Goal: Task Accomplishment & Management: Manage account settings

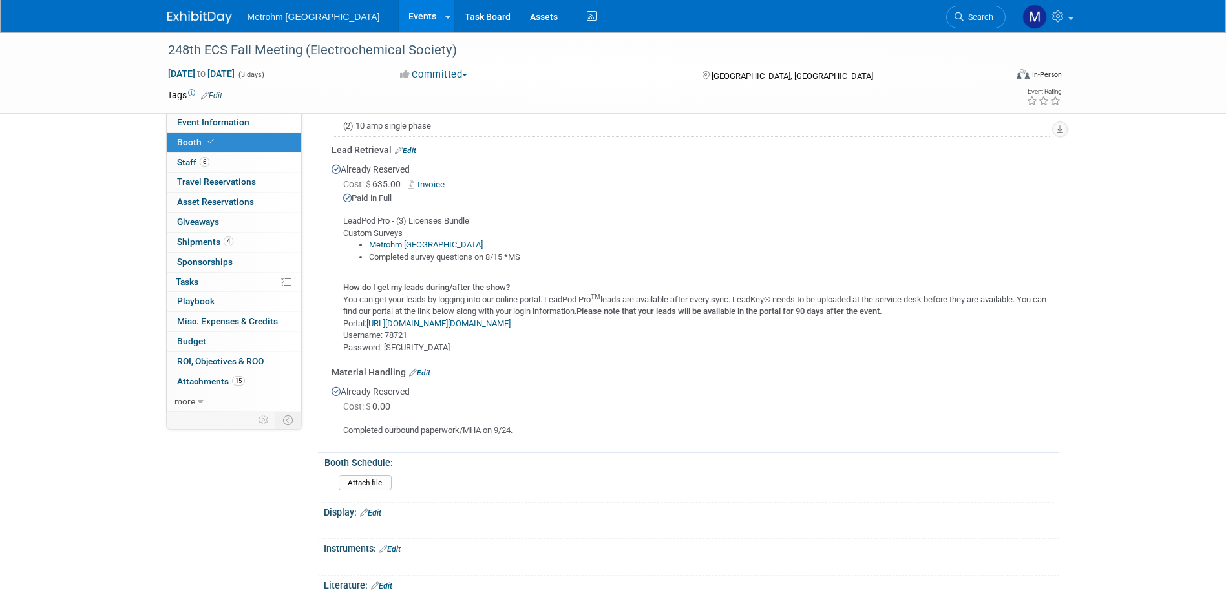
click at [197, 21] on img at bounding box center [199, 17] width 65 height 13
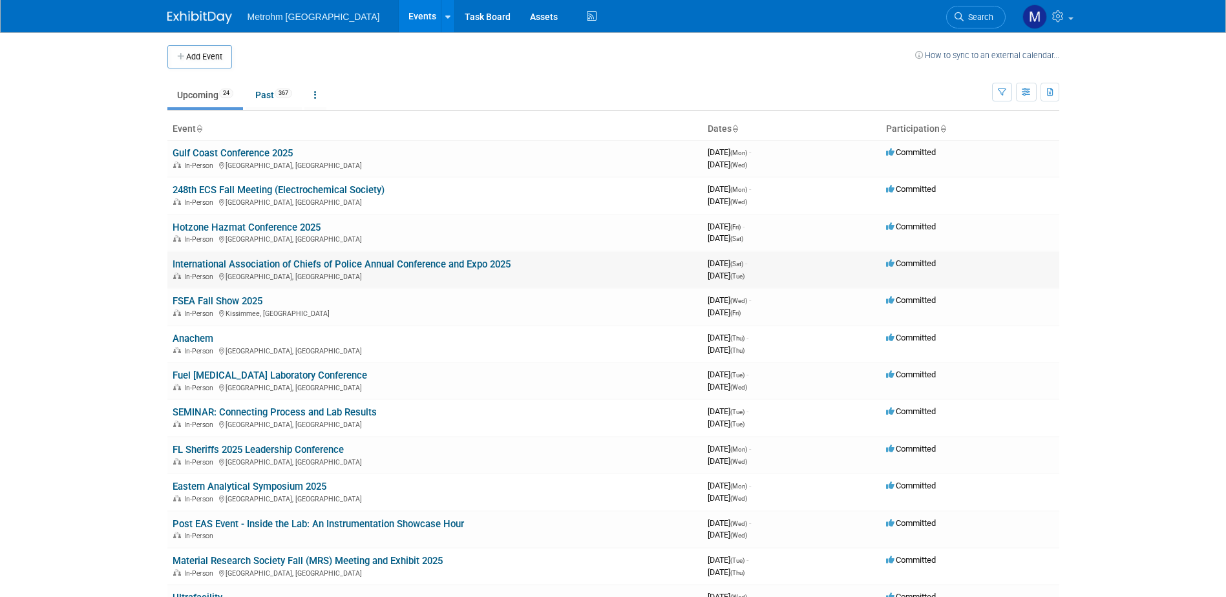
click at [279, 262] on link "International Association of Chiefs of Police Annual Conference and Expo 2025" at bounding box center [342, 265] width 338 height 12
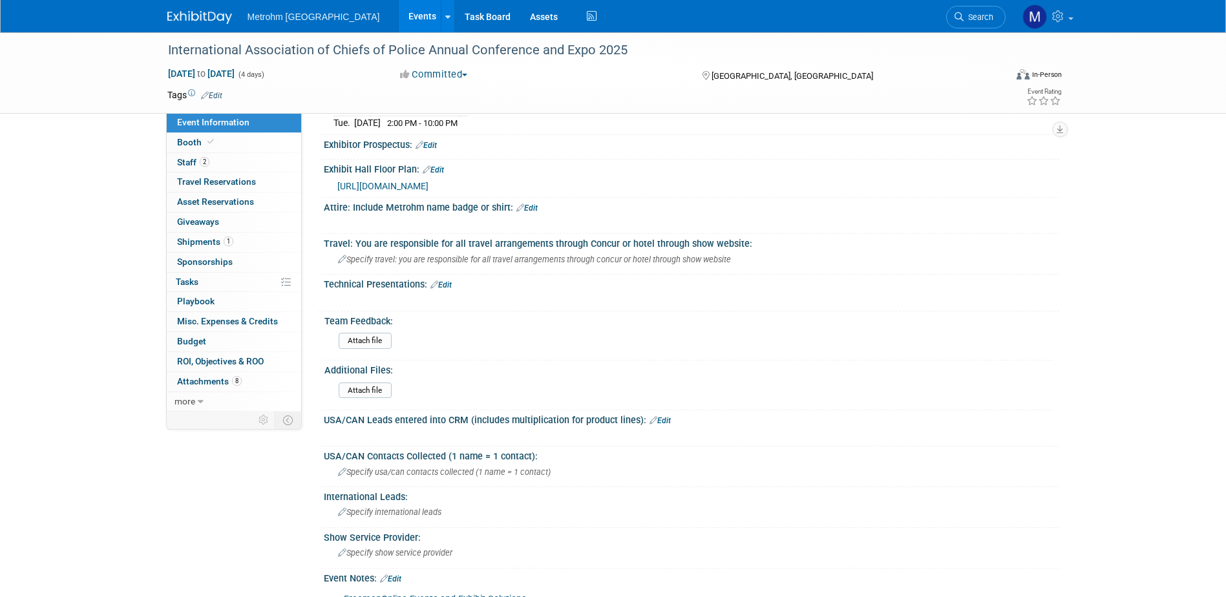
scroll to position [582, 0]
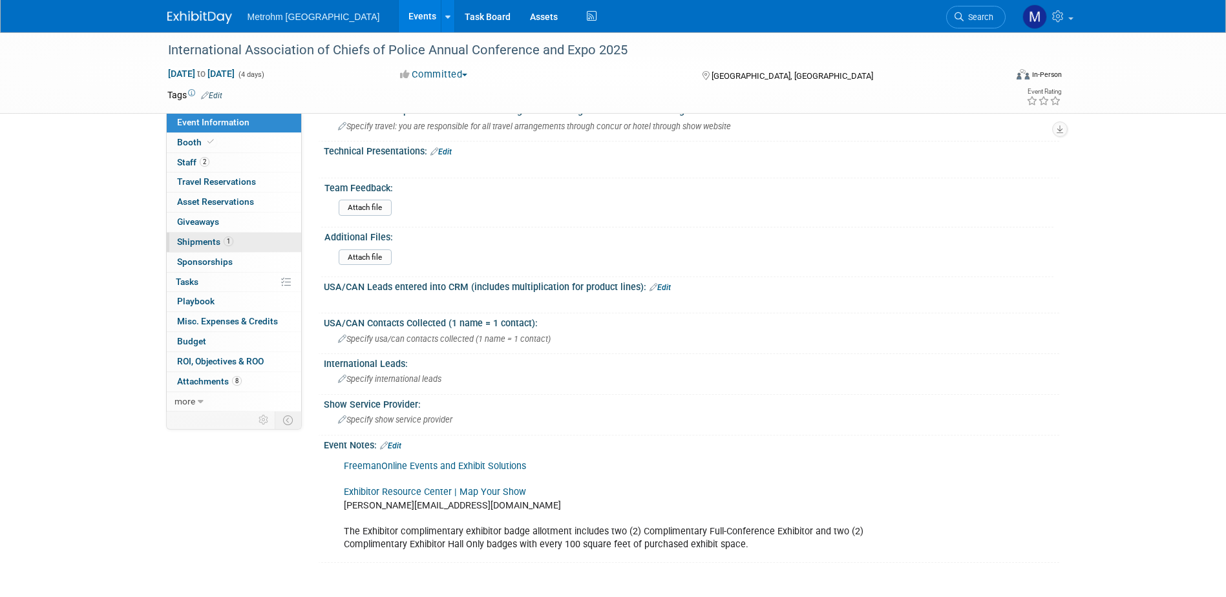
click at [253, 238] on link "1 Shipments 1" at bounding box center [234, 242] width 134 height 19
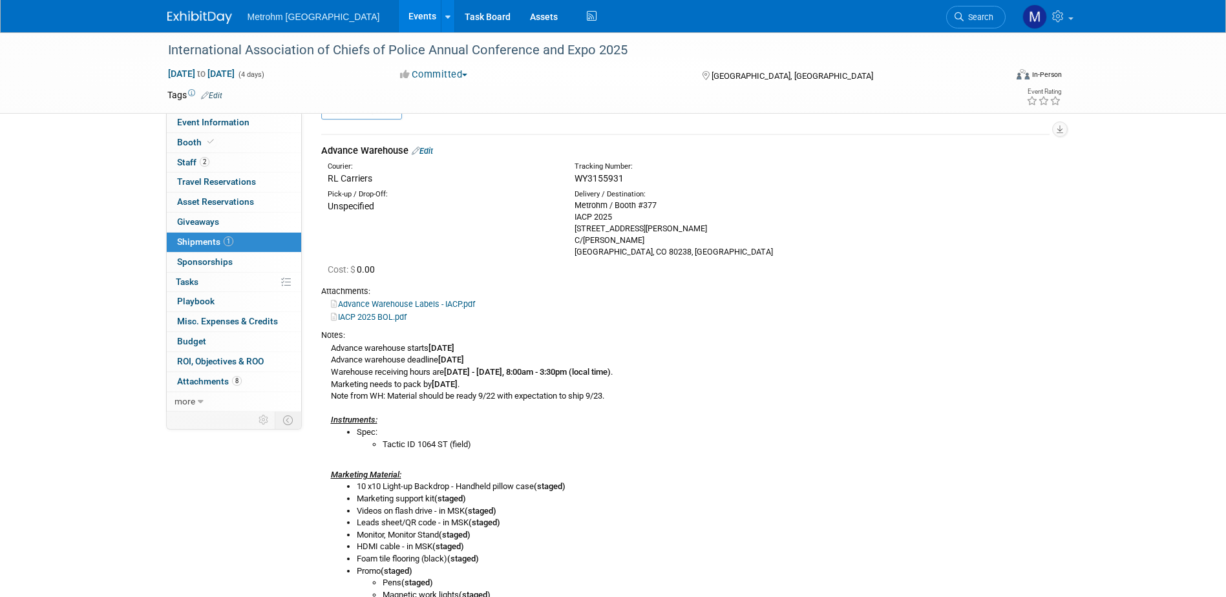
scroll to position [0, 0]
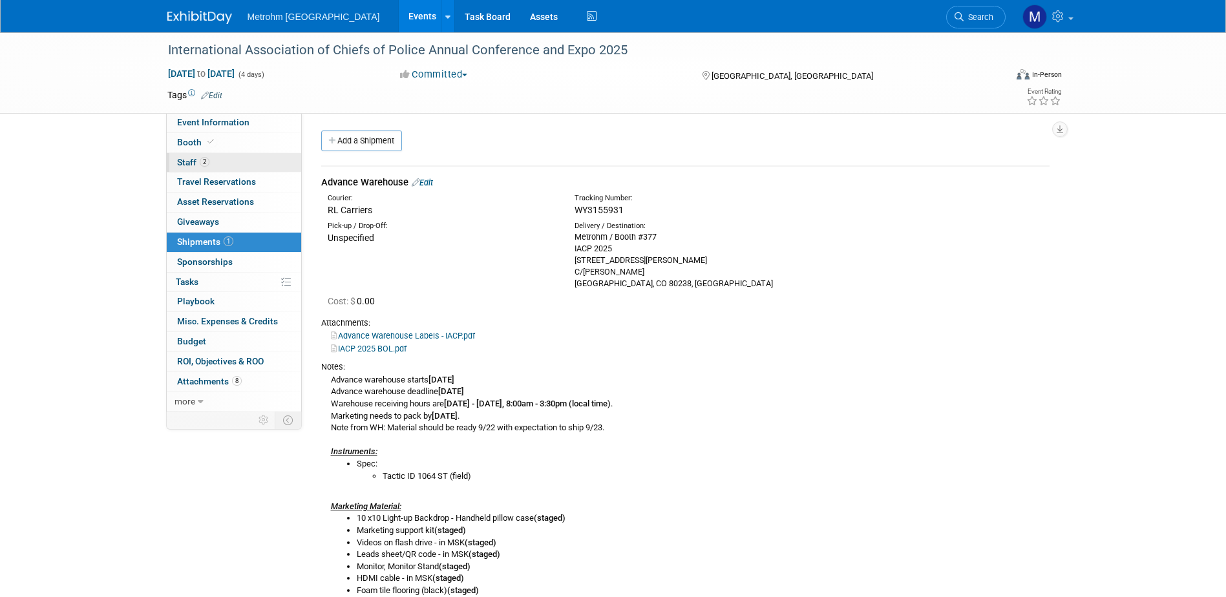
click at [198, 164] on span "Staff 2" at bounding box center [193, 162] width 32 height 10
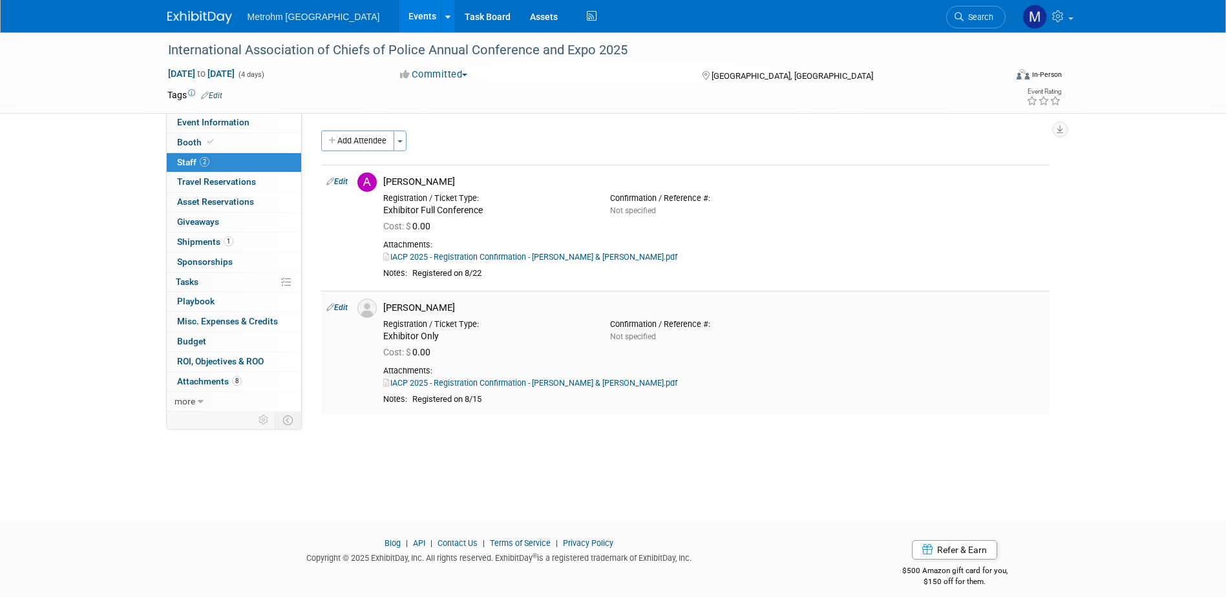
click at [512, 382] on link "IACP 2025 - Registration Confirmation - Jesus Alvarez & Adam Hopkins.pdf" at bounding box center [530, 383] width 294 height 10
click at [276, 241] on link "1 Shipments 1" at bounding box center [234, 242] width 134 height 19
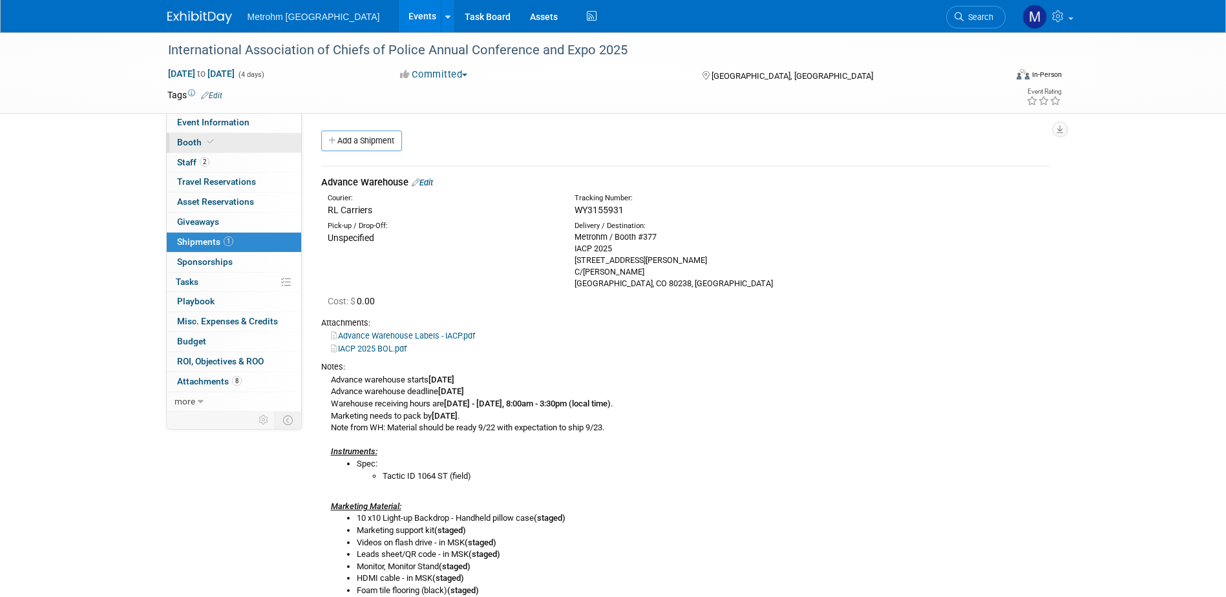
click at [260, 139] on link "Booth" at bounding box center [234, 142] width 134 height 19
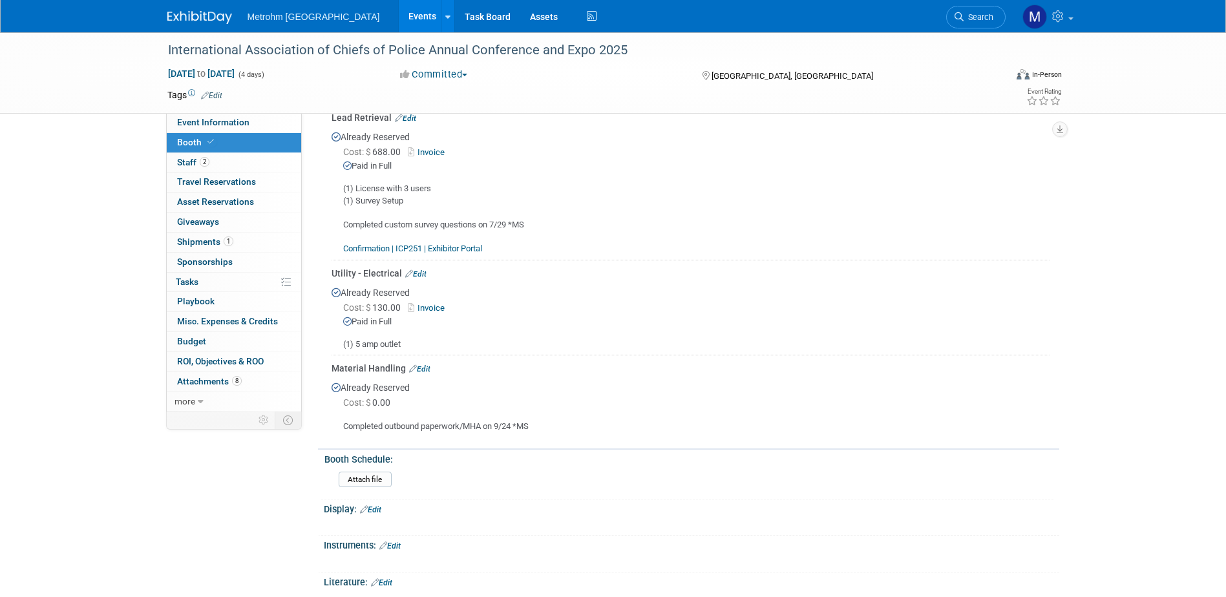
scroll to position [388, 0]
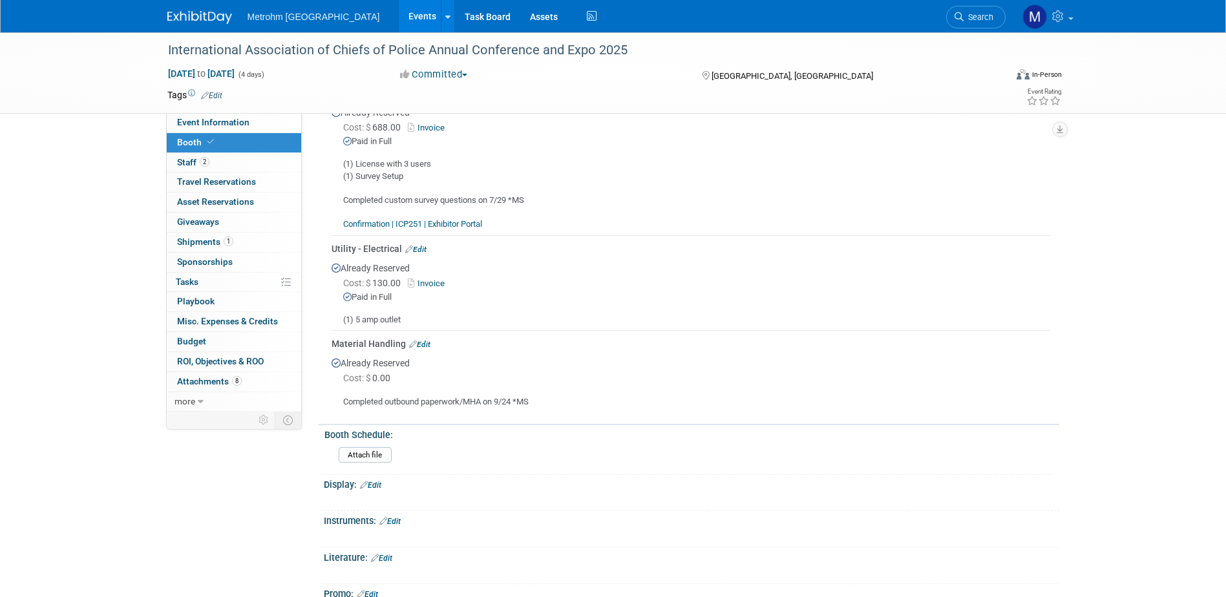
click at [416, 341] on icon at bounding box center [413, 344] width 8 height 7
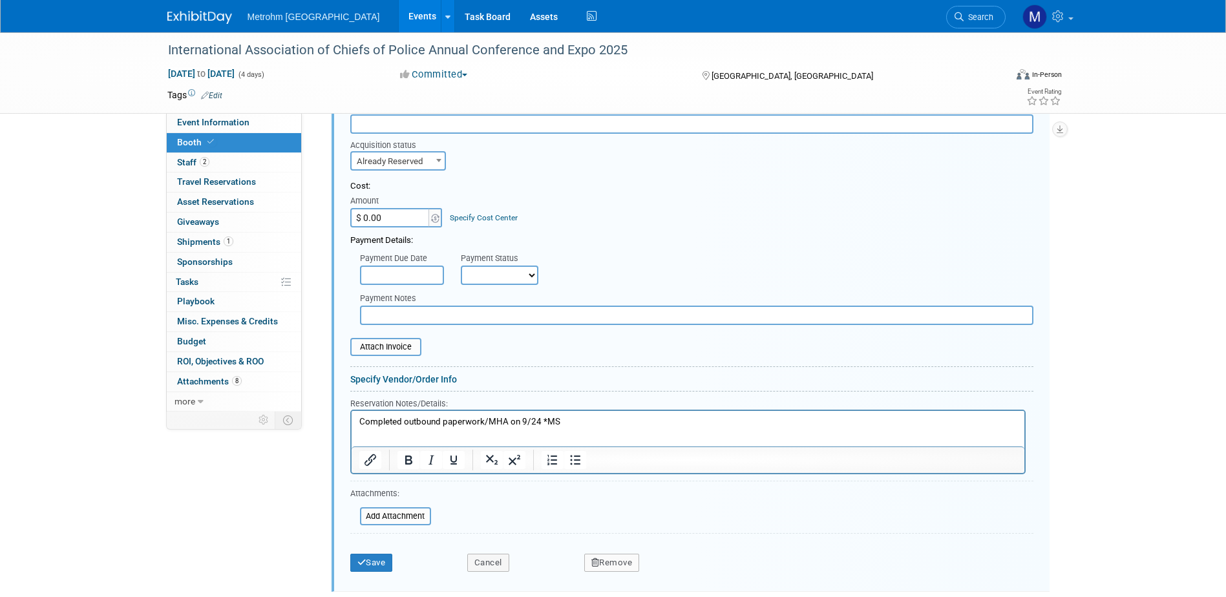
scroll to position [634, 0]
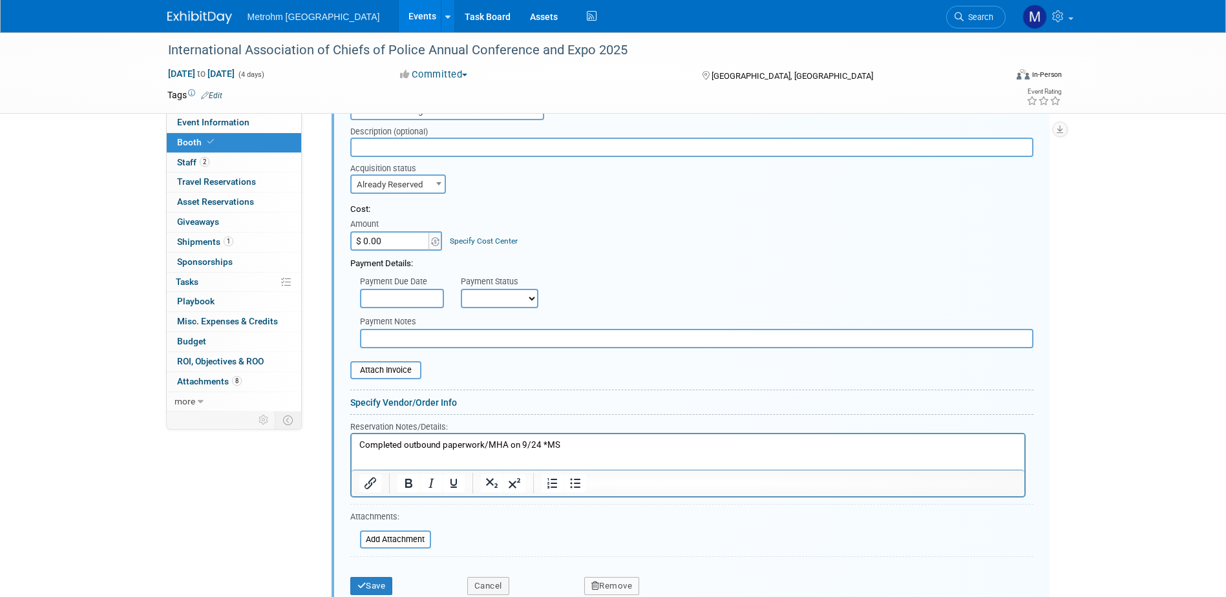
click at [383, 222] on div "Amount" at bounding box center [397, 225] width 94 height 13
click at [386, 231] on input "$ 0.00" at bounding box center [390, 240] width 81 height 19
type input "$ 494.19"
click at [397, 374] on input "file" at bounding box center [343, 371] width 154 height 16
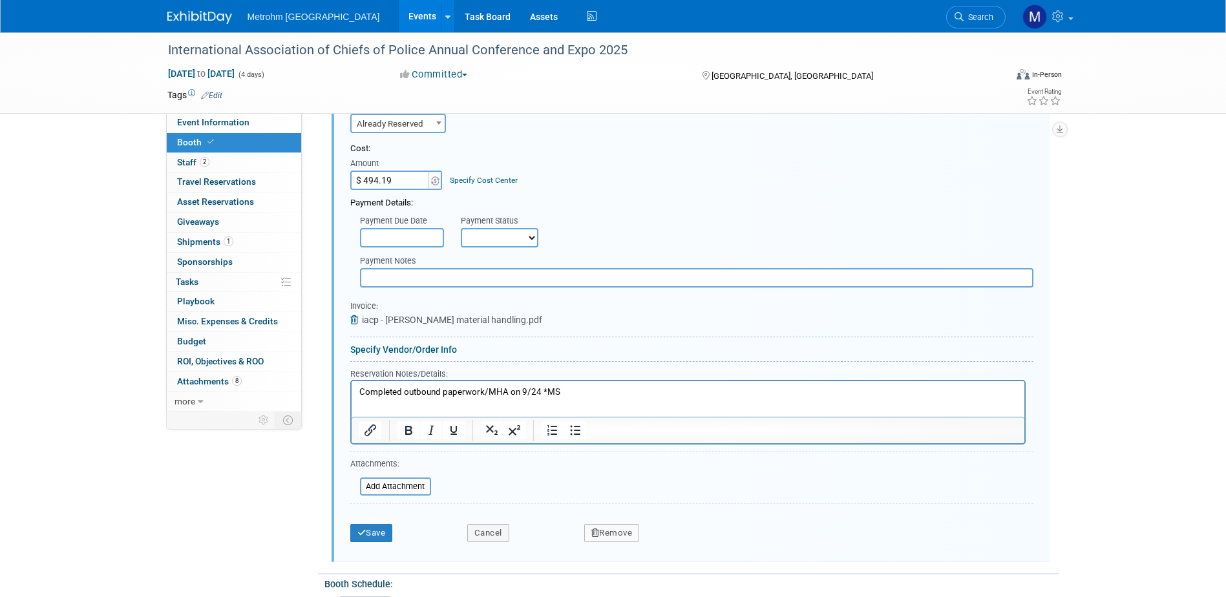
scroll to position [764, 0]
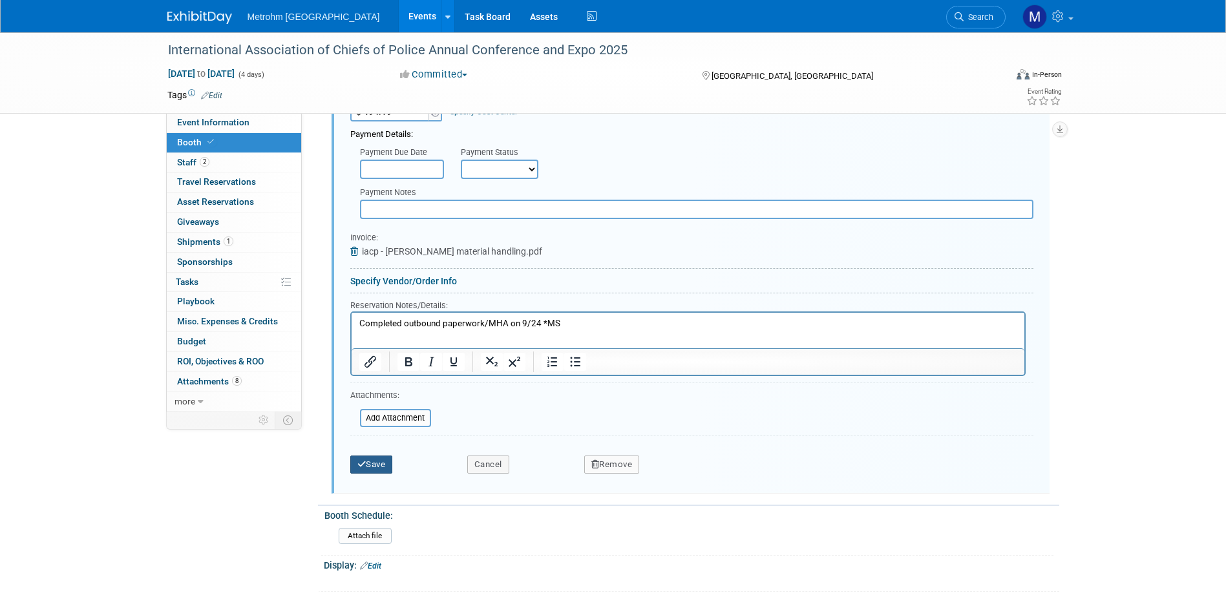
click at [389, 466] on button "Save" at bounding box center [371, 465] width 43 height 18
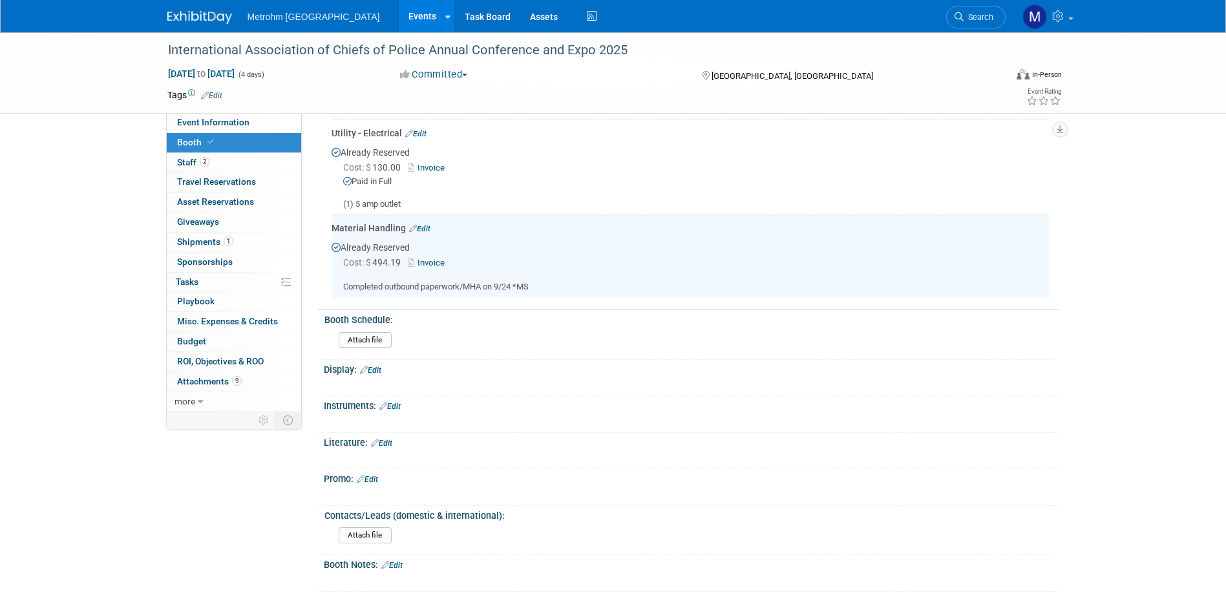
scroll to position [440, 0]
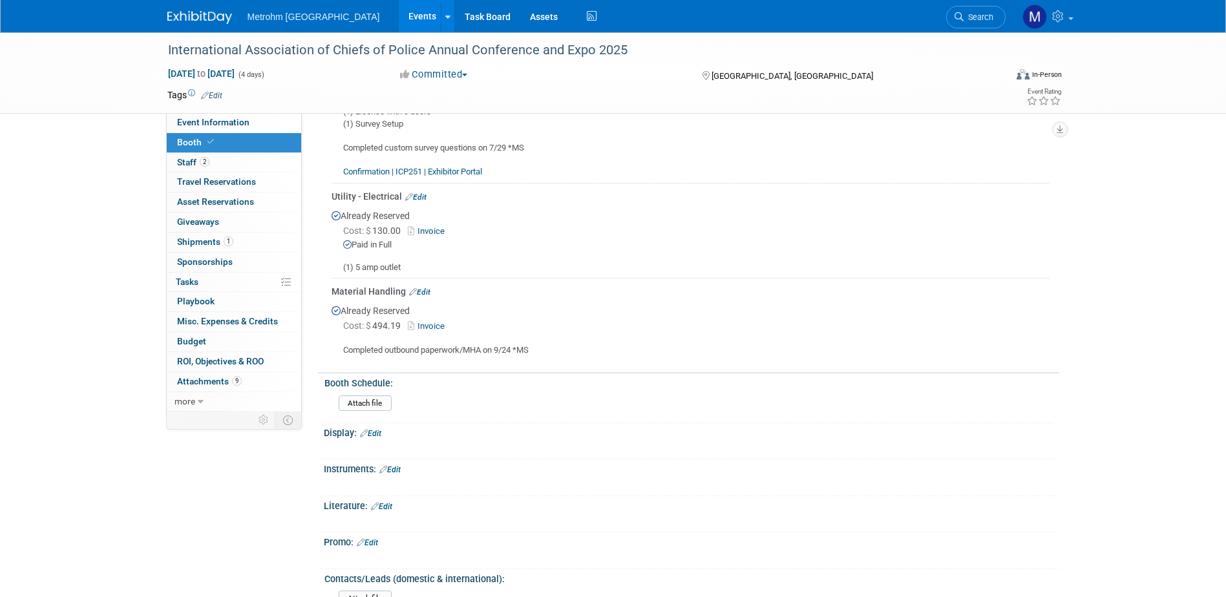
click at [423, 288] on link "Edit" at bounding box center [419, 292] width 21 height 9
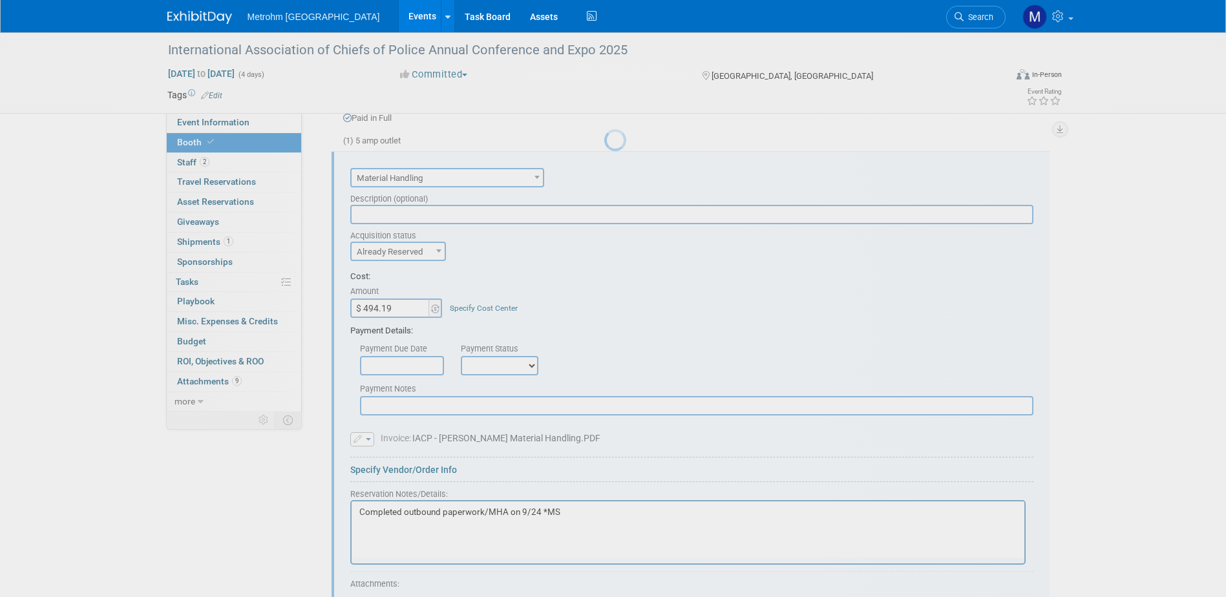
scroll to position [570, 0]
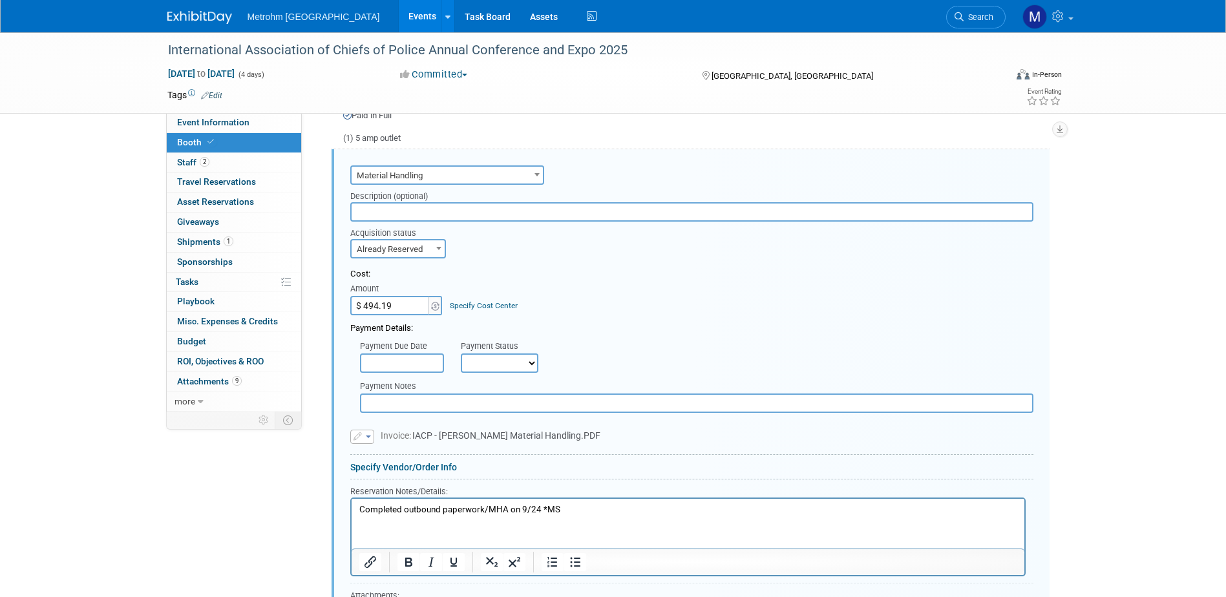
click at [481, 365] on select "Not Paid Yet Partially Paid Paid in Full" at bounding box center [500, 363] width 78 height 19
select select "1"
click at [461, 354] on select "Not Paid Yet Partially Paid Paid in Full" at bounding box center [500, 363] width 78 height 19
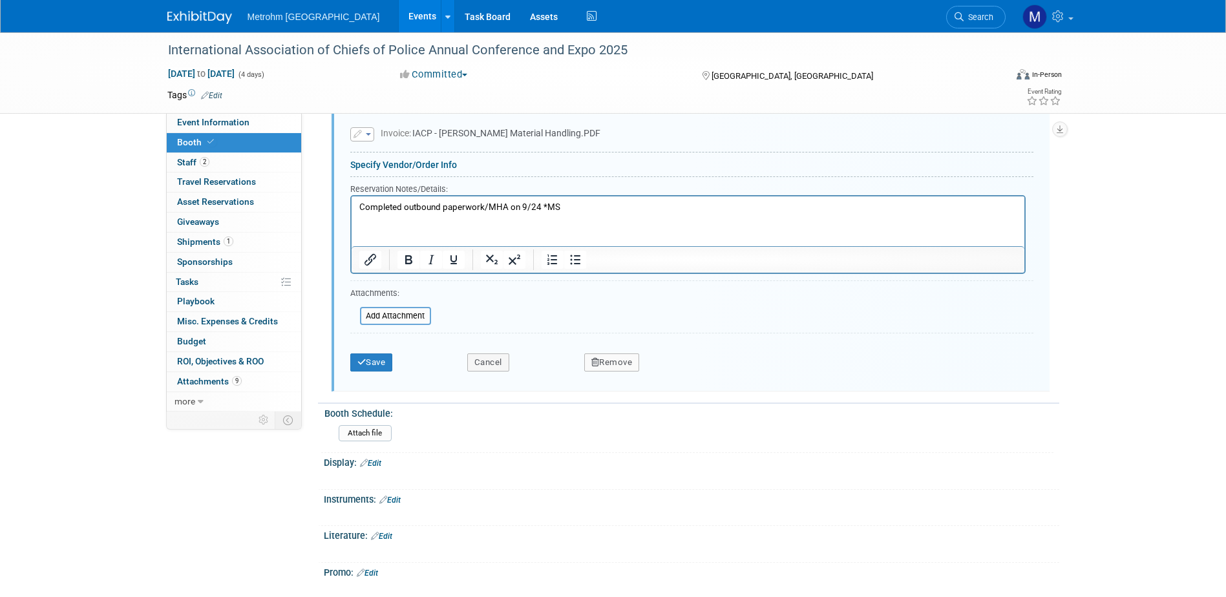
scroll to position [893, 0]
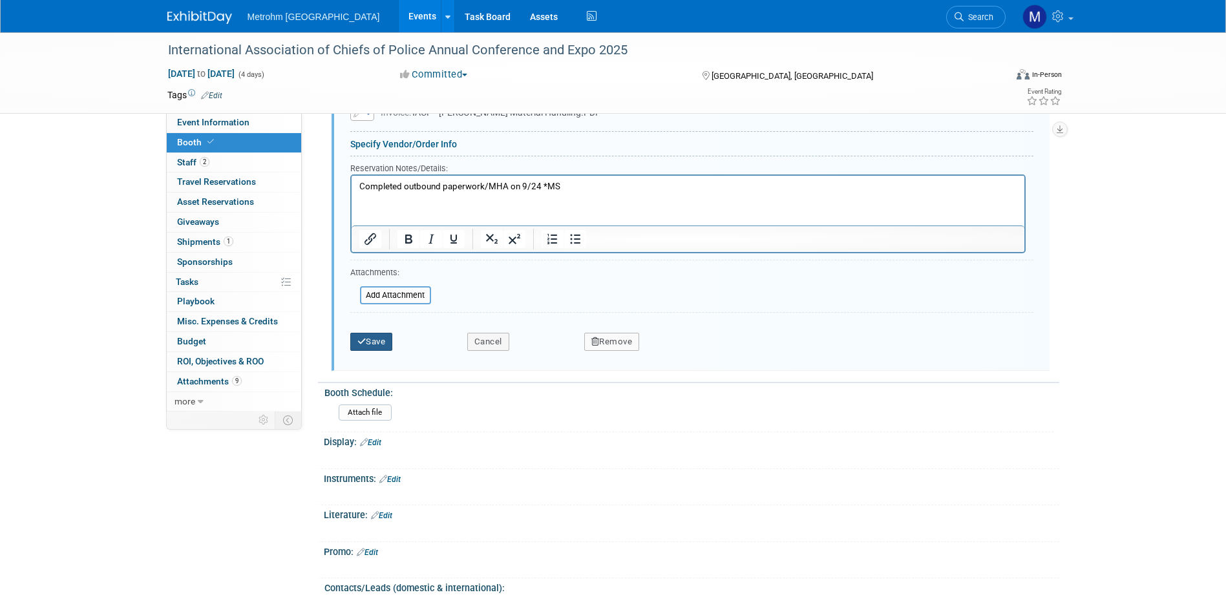
click at [372, 346] on button "Save" at bounding box center [371, 342] width 43 height 18
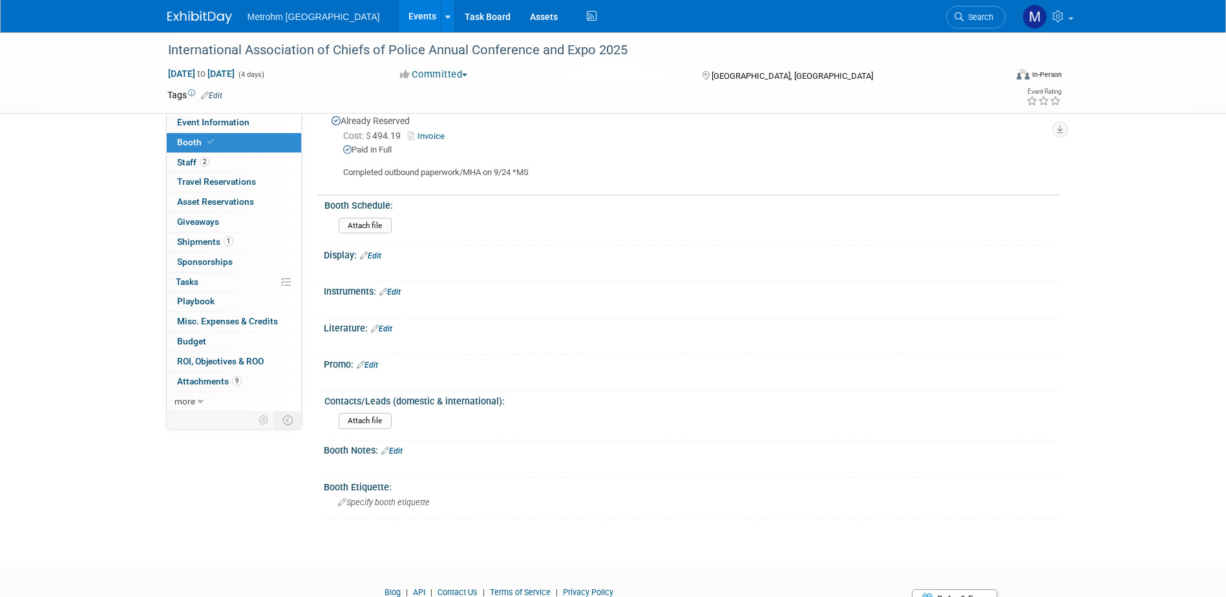
scroll to position [687, 0]
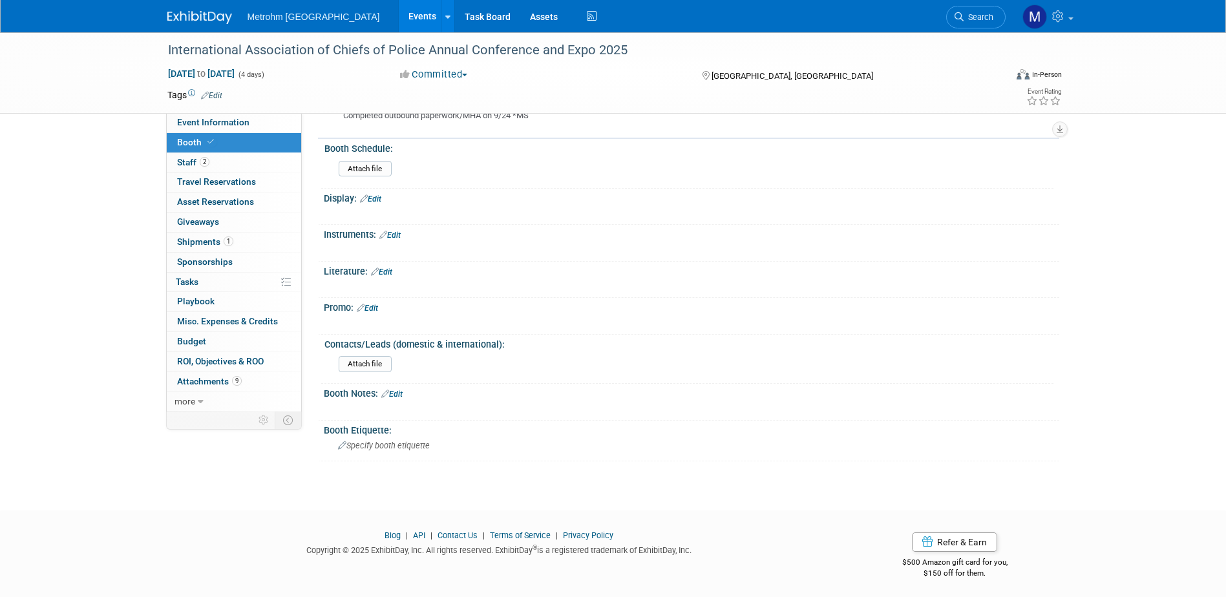
click at [235, 144] on link "Booth" at bounding box center [234, 142] width 134 height 19
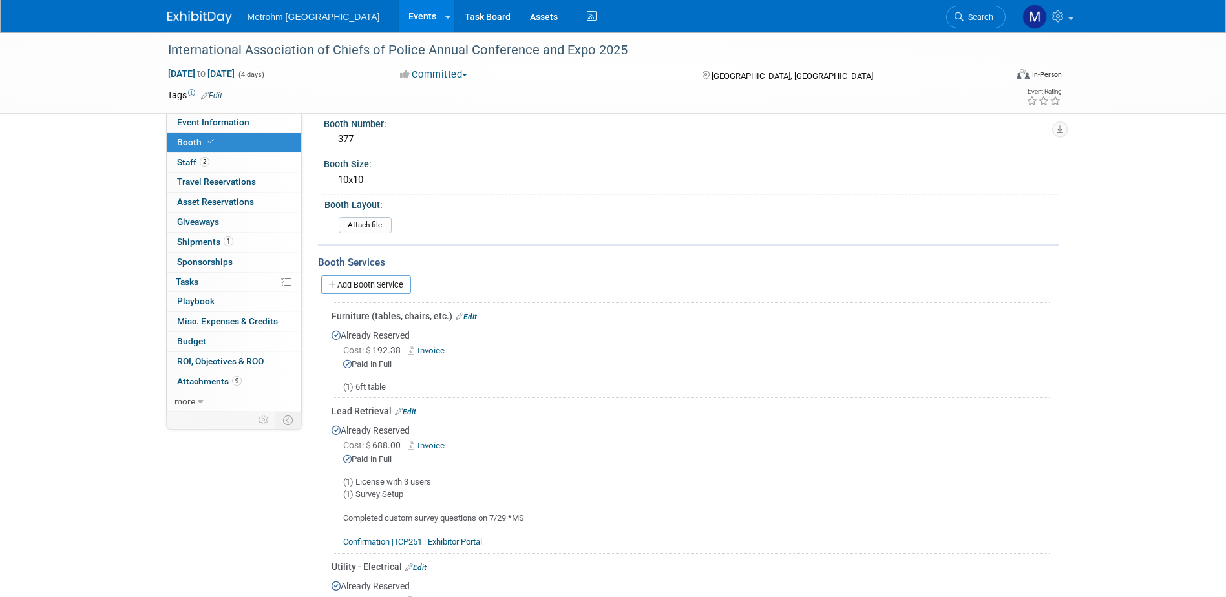
scroll to position [129, 0]
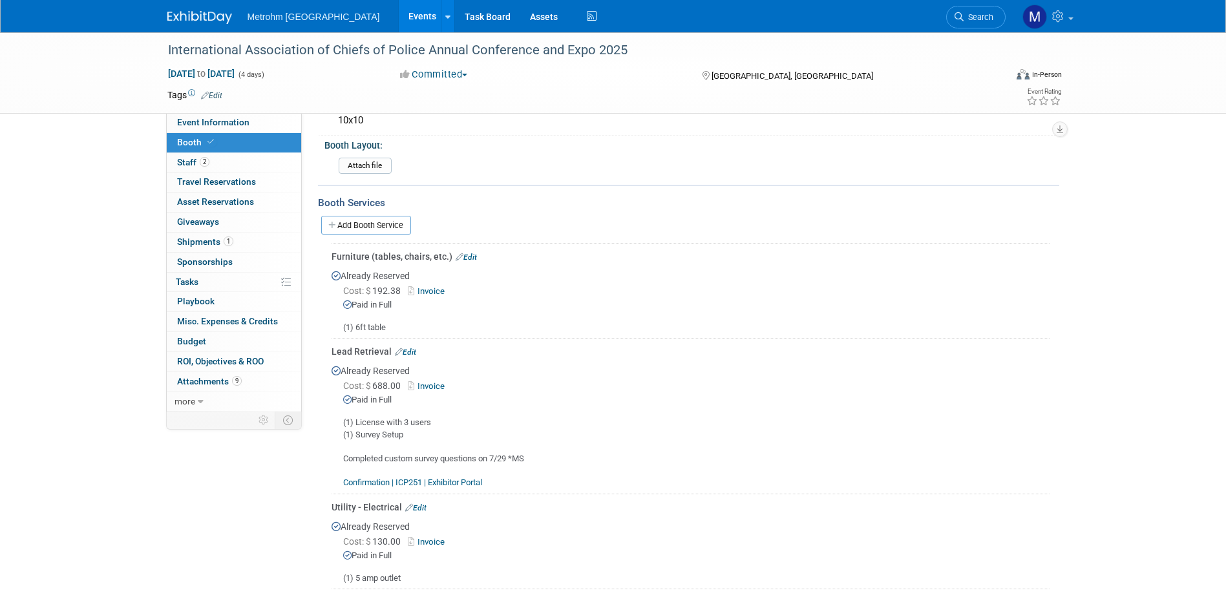
click at [214, 17] on img at bounding box center [199, 17] width 65 height 13
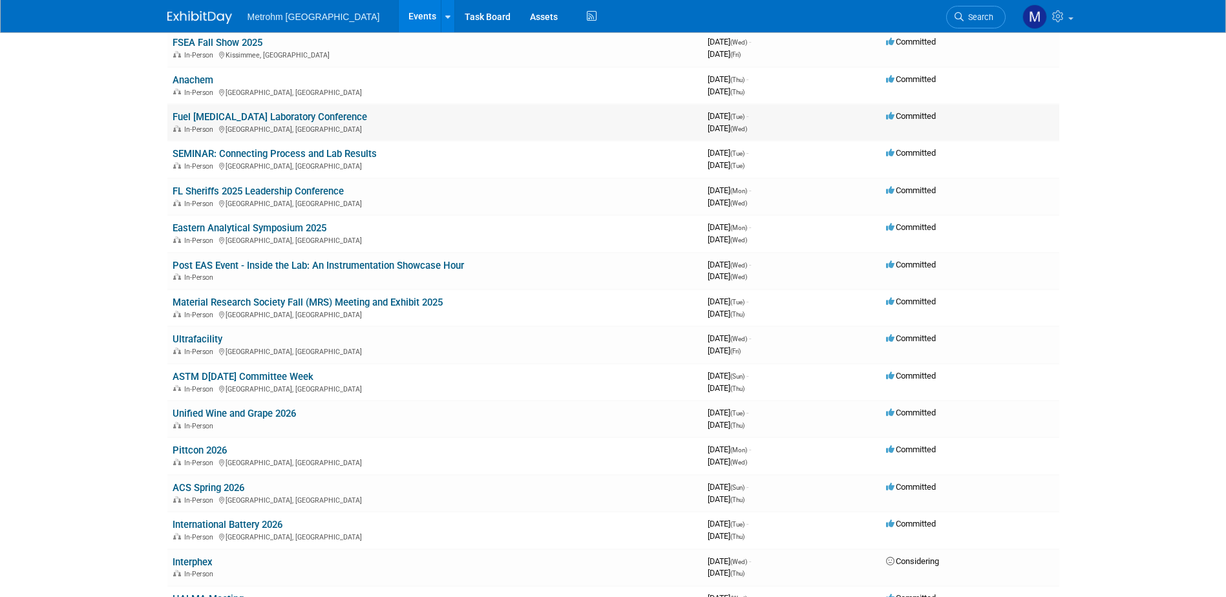
scroll to position [323, 0]
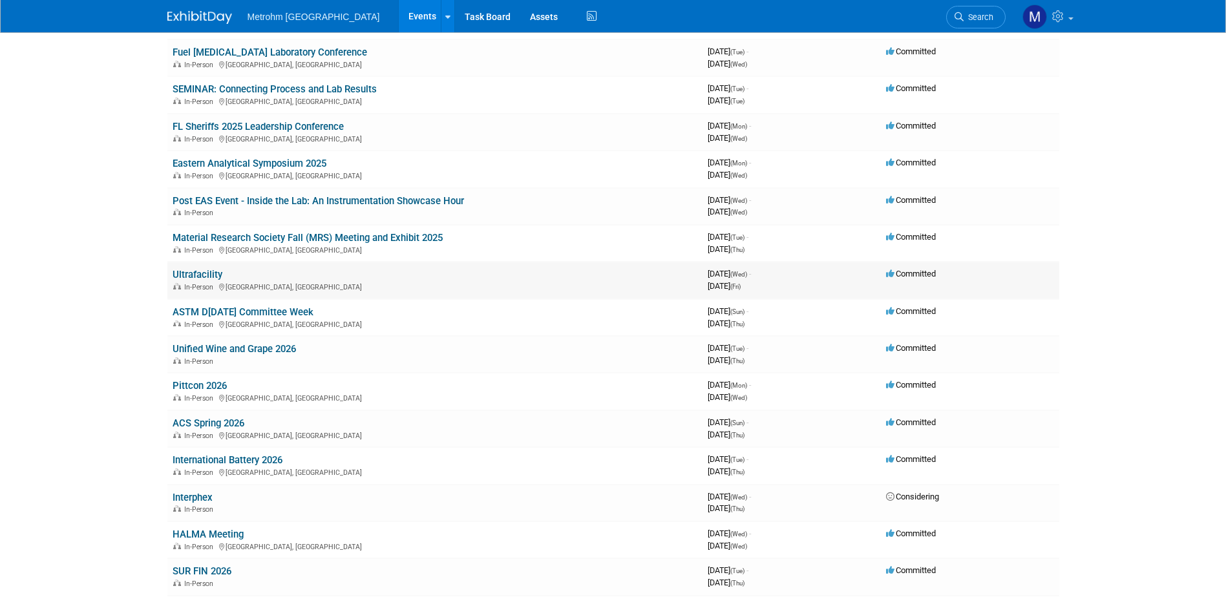
click at [215, 276] on link "Ultrafacility" at bounding box center [198, 275] width 50 height 12
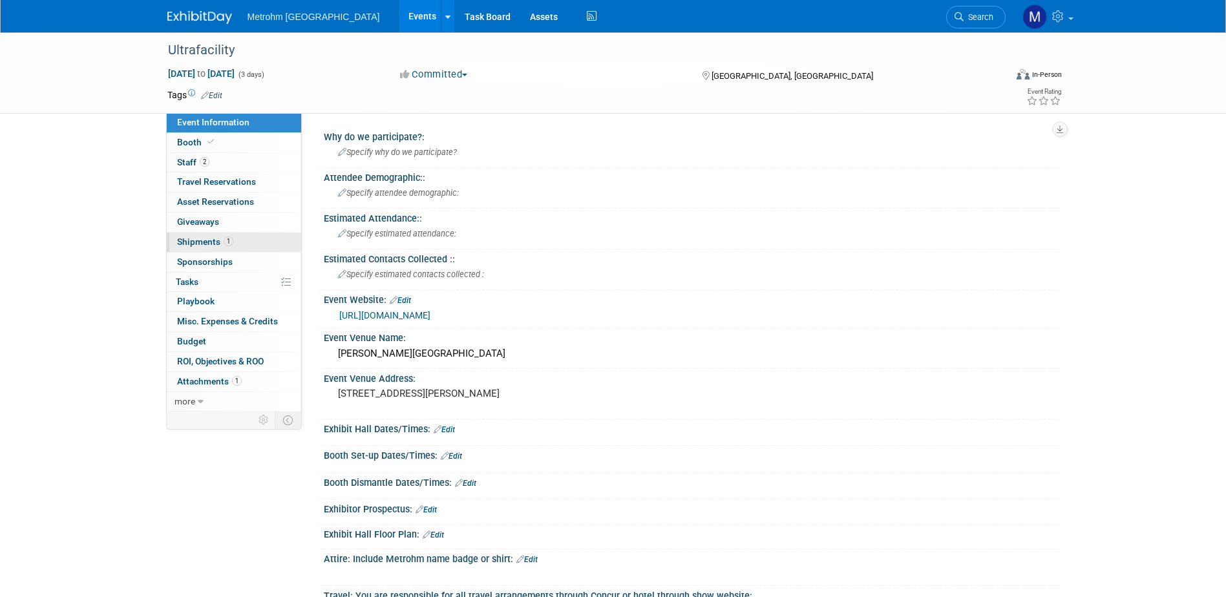
click at [235, 242] on link "1 Shipments 1" at bounding box center [234, 242] width 134 height 19
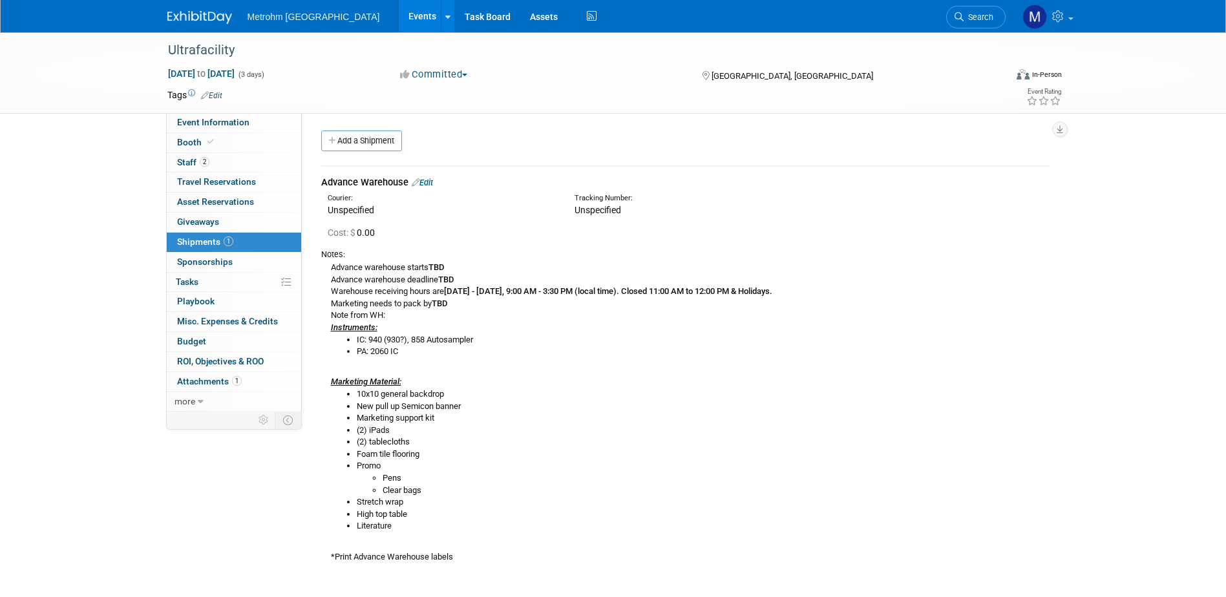
click at [423, 184] on link "Edit" at bounding box center [422, 183] width 21 height 10
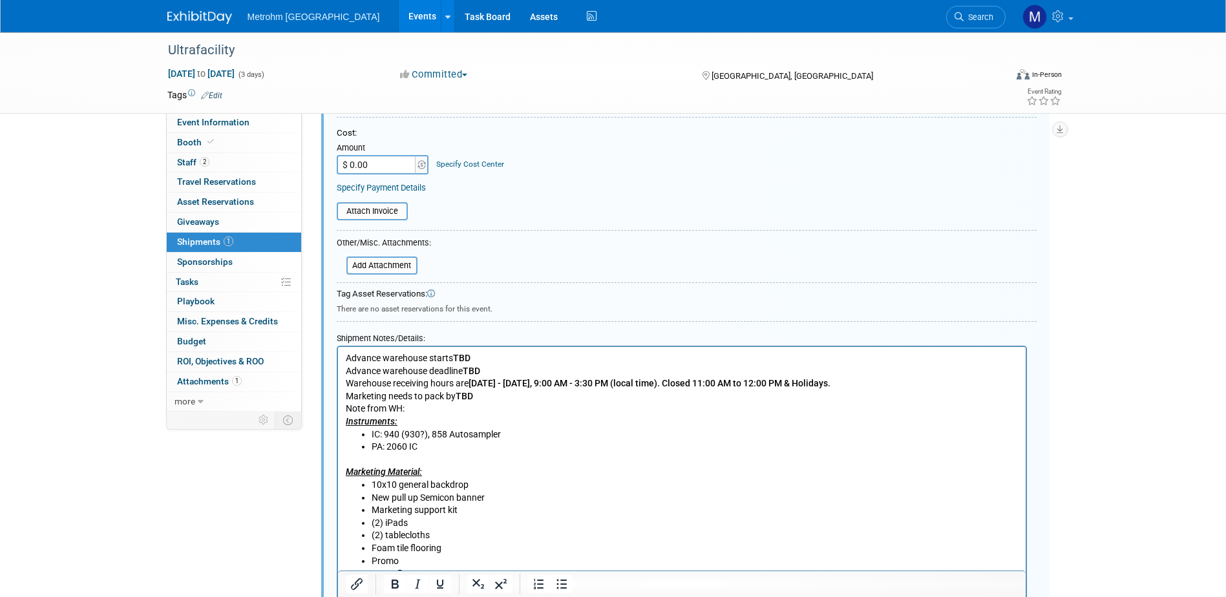
scroll to position [278, 0]
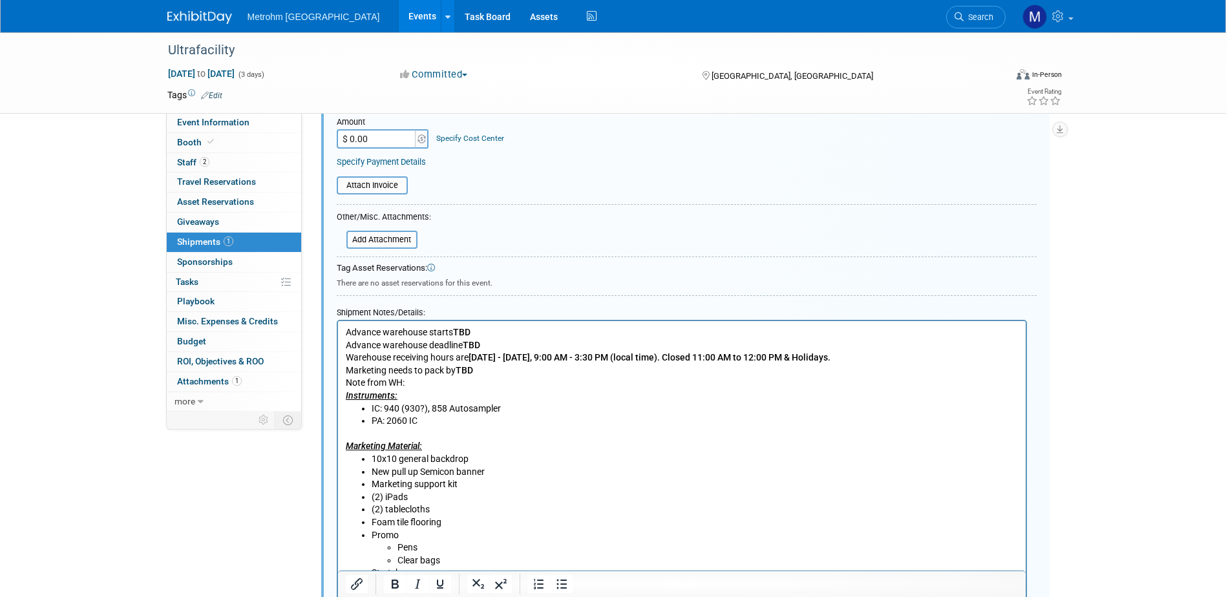
click at [406, 411] on li "IC: 940 (930?), 858 Autosampler" at bounding box center [694, 409] width 647 height 13
click at [405, 410] on li "IC: 930?), 858 Autosampler" at bounding box center [694, 409] width 647 height 13
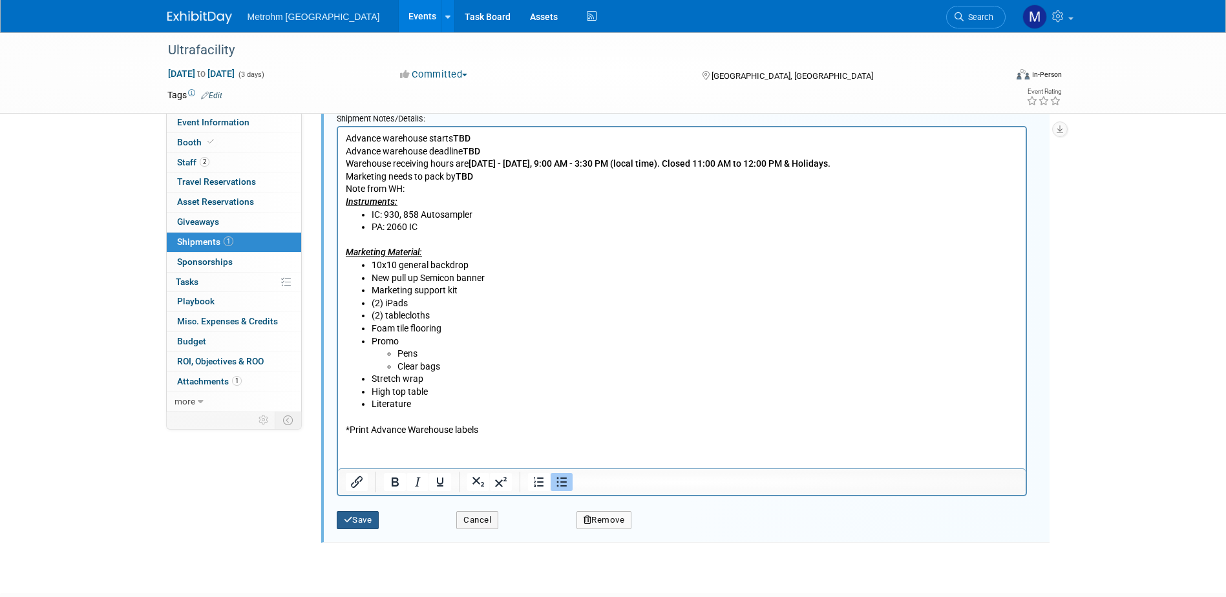
click at [380, 513] on button "Save" at bounding box center [358, 520] width 43 height 18
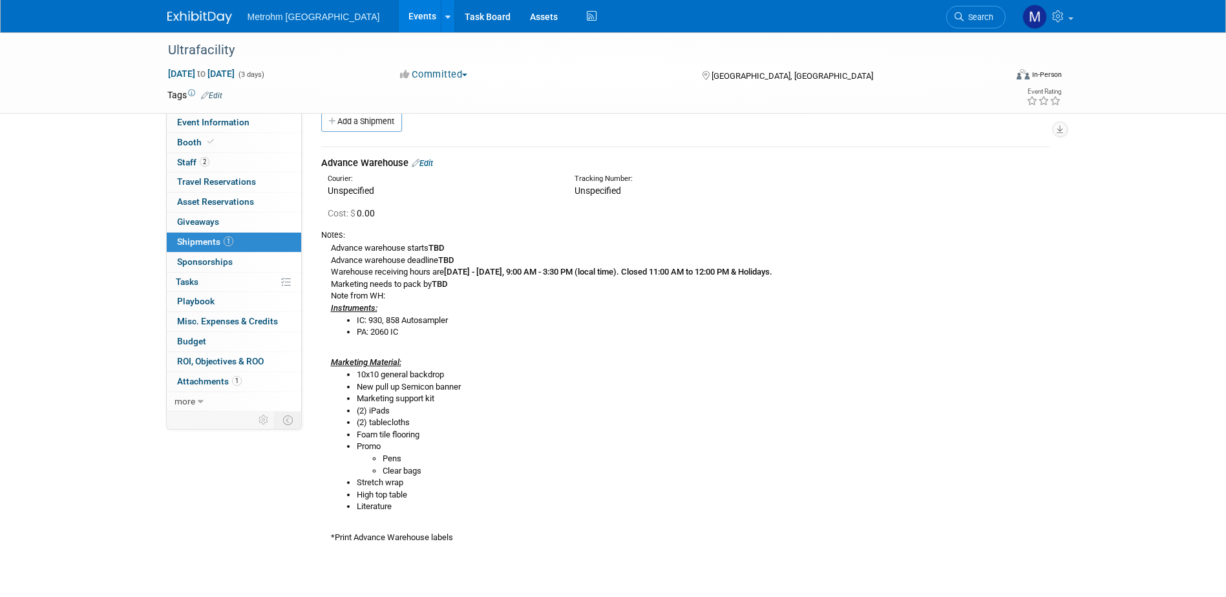
scroll to position [0, 0]
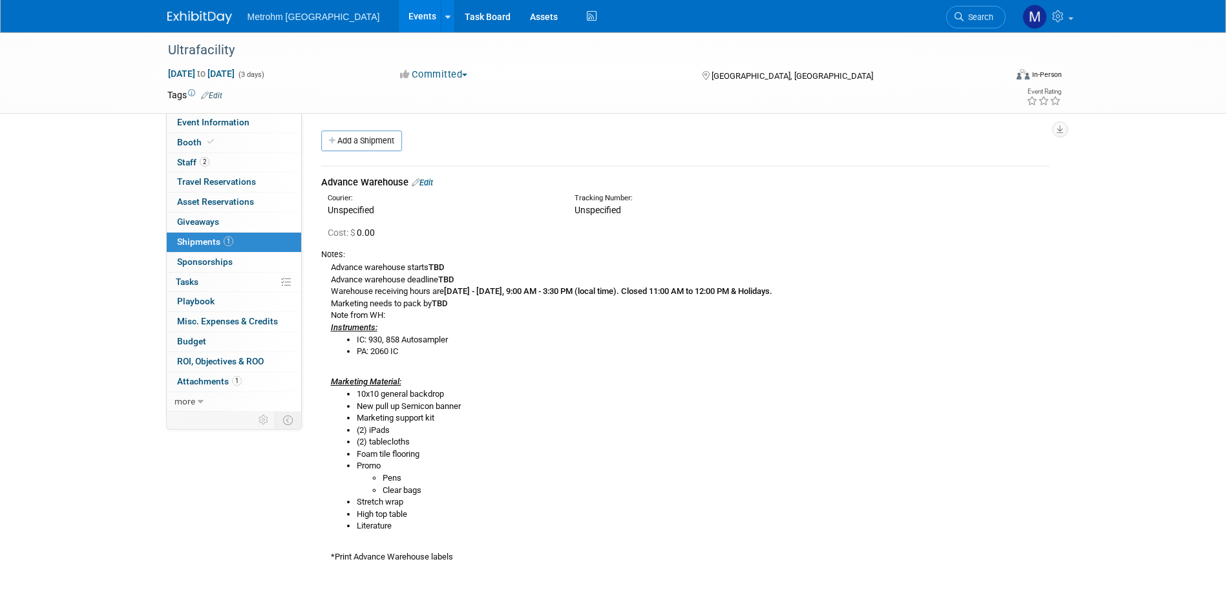
click at [191, 15] on img at bounding box center [199, 17] width 65 height 13
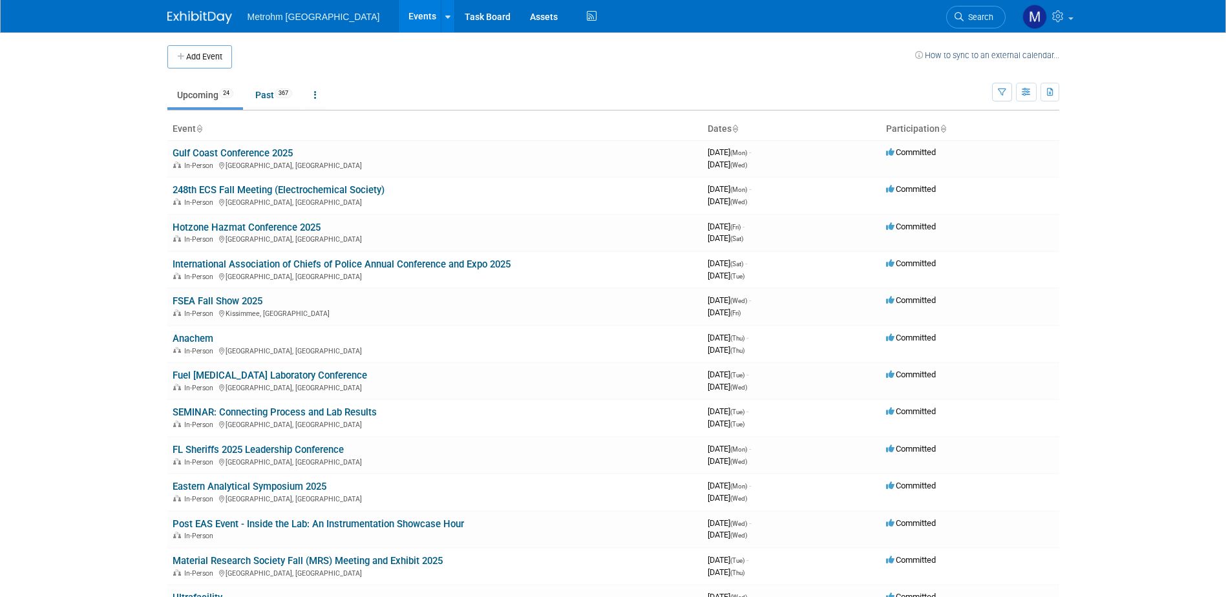
click at [122, 262] on body "Metrohm USA Events Add Event Bulk Upload Events Shareable Event Boards Recently…" at bounding box center [613, 298] width 1226 height 597
click at [255, 257] on td "International Association of Chiefs of Police Annual Conference and Expo 2025 I…" at bounding box center [434, 270] width 535 height 37
click at [256, 262] on link "International Association of Chiefs of Police Annual Conference and Expo 2025" at bounding box center [342, 265] width 338 height 12
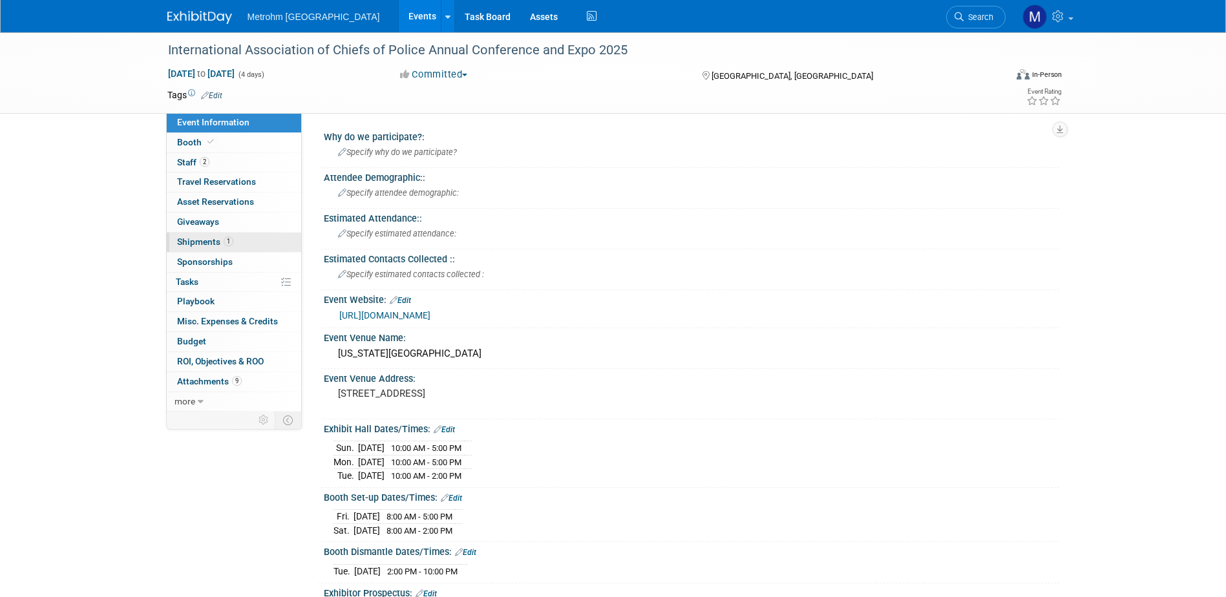
click at [225, 246] on span "1" at bounding box center [229, 242] width 10 height 10
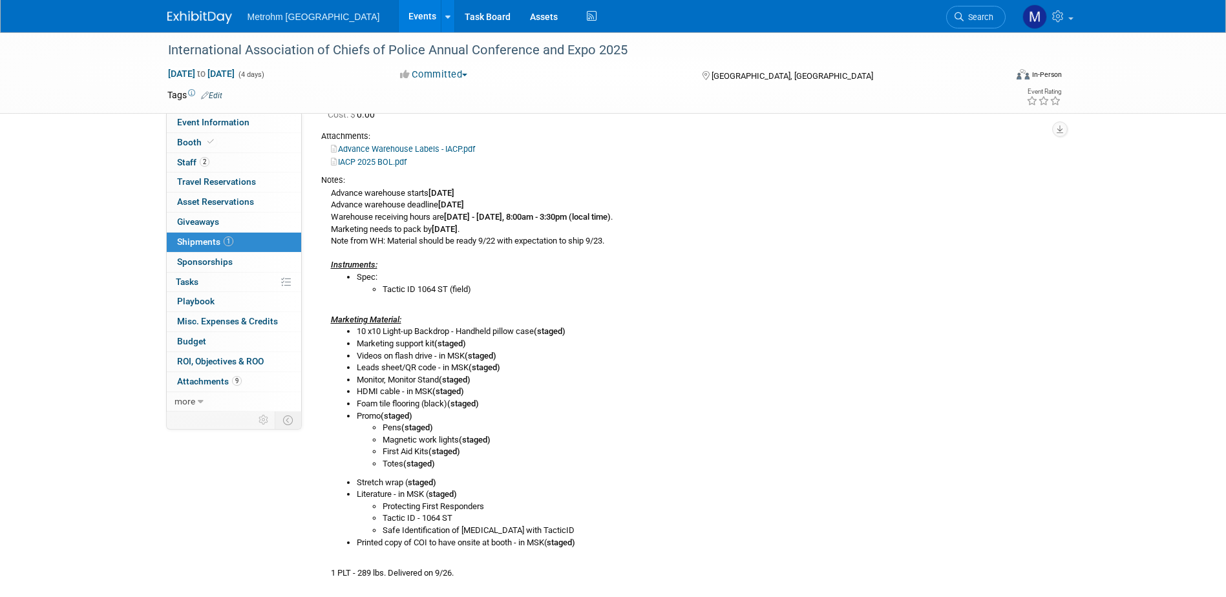
scroll to position [194, 0]
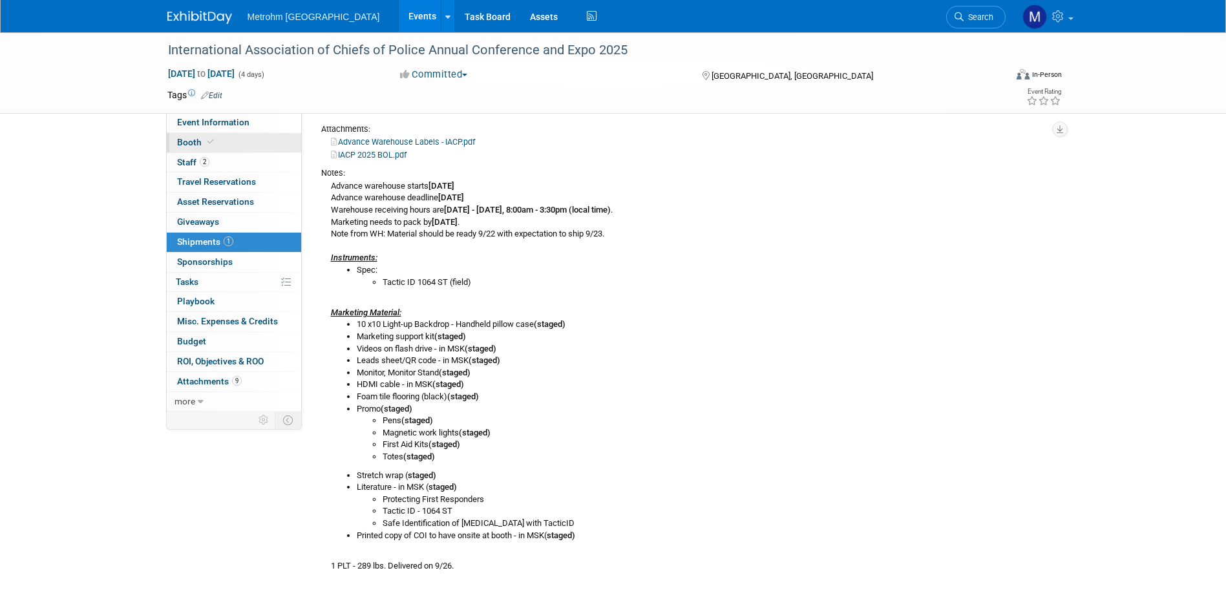
click at [268, 147] on link "Booth" at bounding box center [234, 142] width 134 height 19
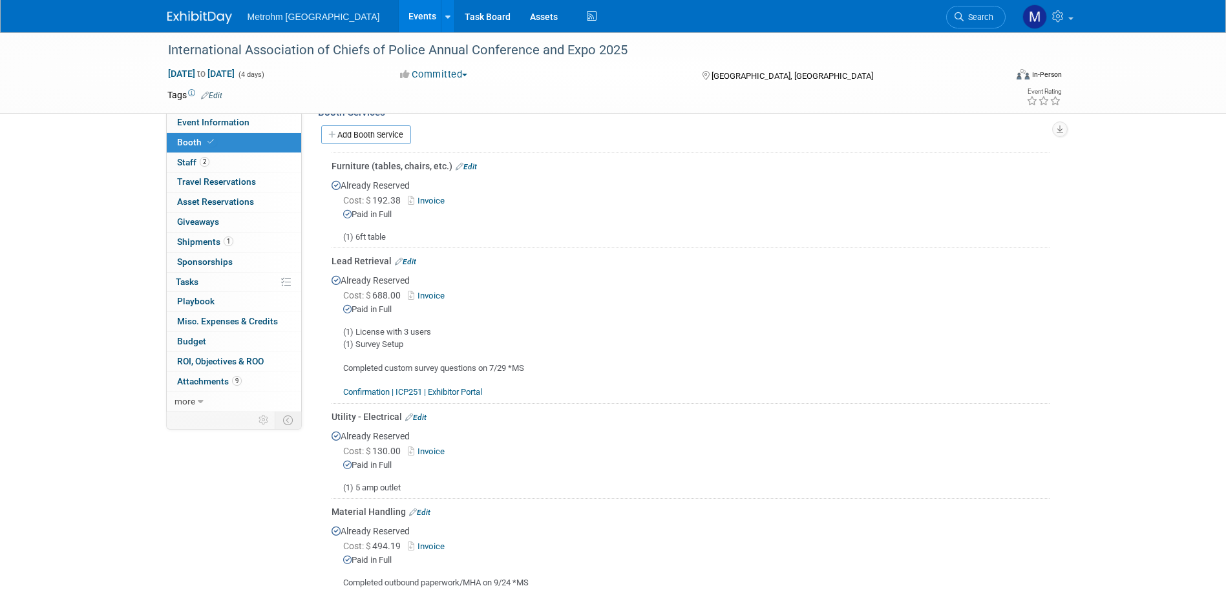
scroll to position [259, 0]
